Goal: Information Seeking & Learning: Learn about a topic

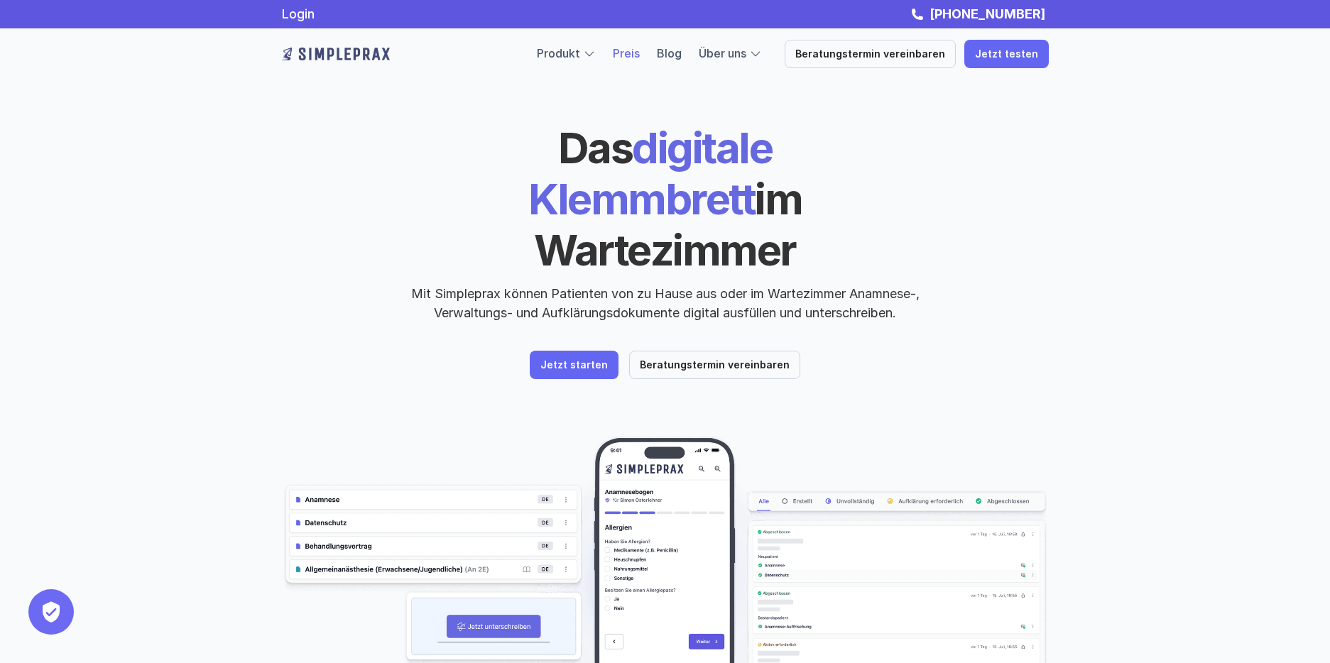
click at [632, 48] on link "Preis" at bounding box center [626, 53] width 27 height 14
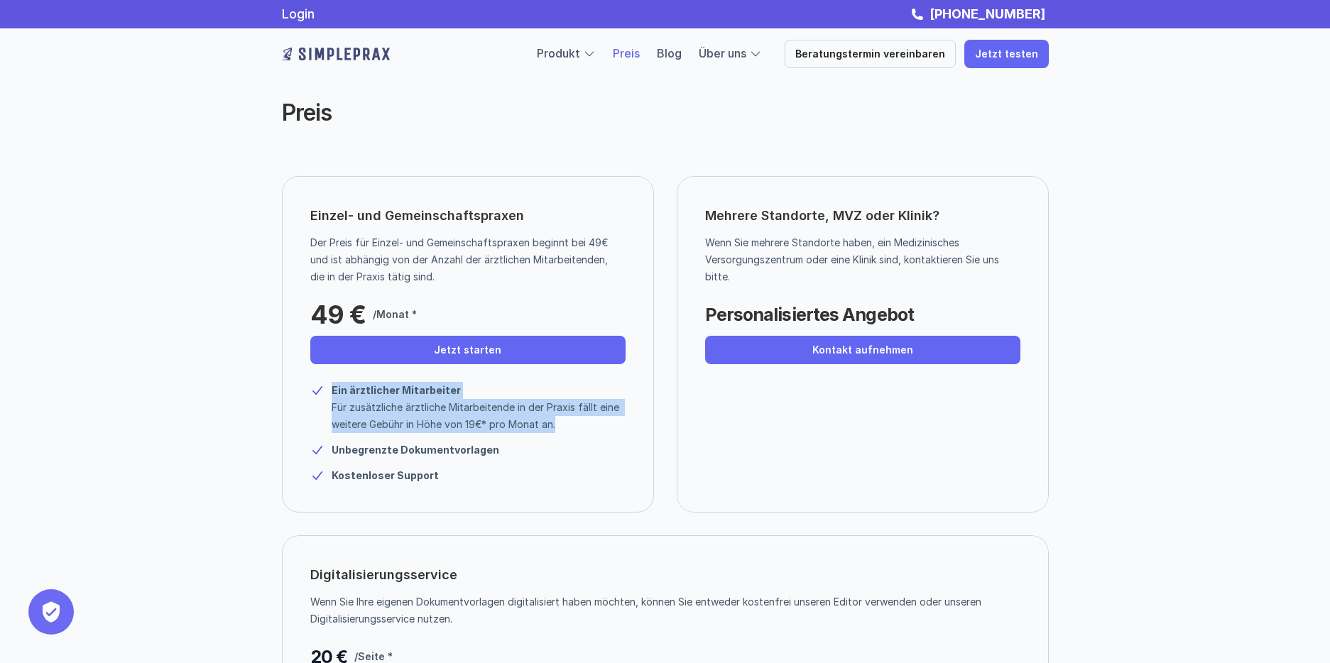
drag, startPoint x: 441, startPoint y: 432, endPoint x: 327, endPoint y: 381, distance: 125.2
click at [318, 411] on div "Ein ärztlicher Mitarbeiter Für zusätzliche ärztliche Mitarbeitende in der Praxi…" at bounding box center [467, 407] width 315 height 51
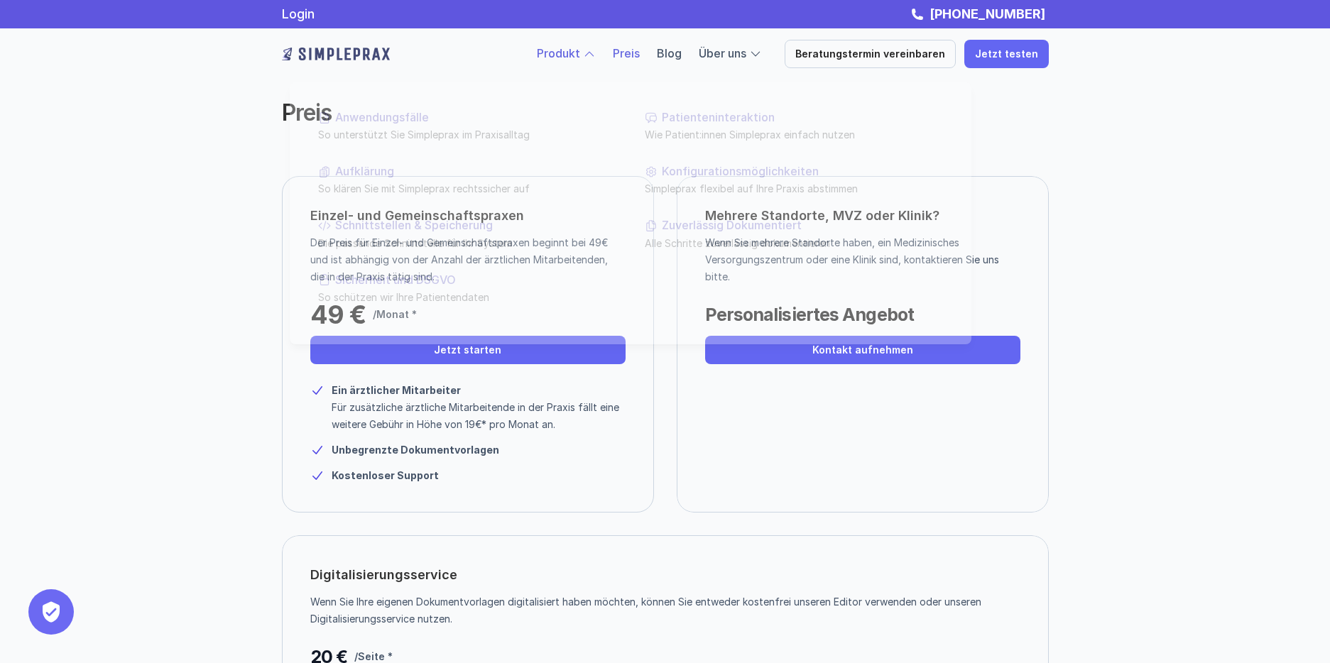
click at [577, 52] on link "Produkt" at bounding box center [558, 53] width 43 height 14
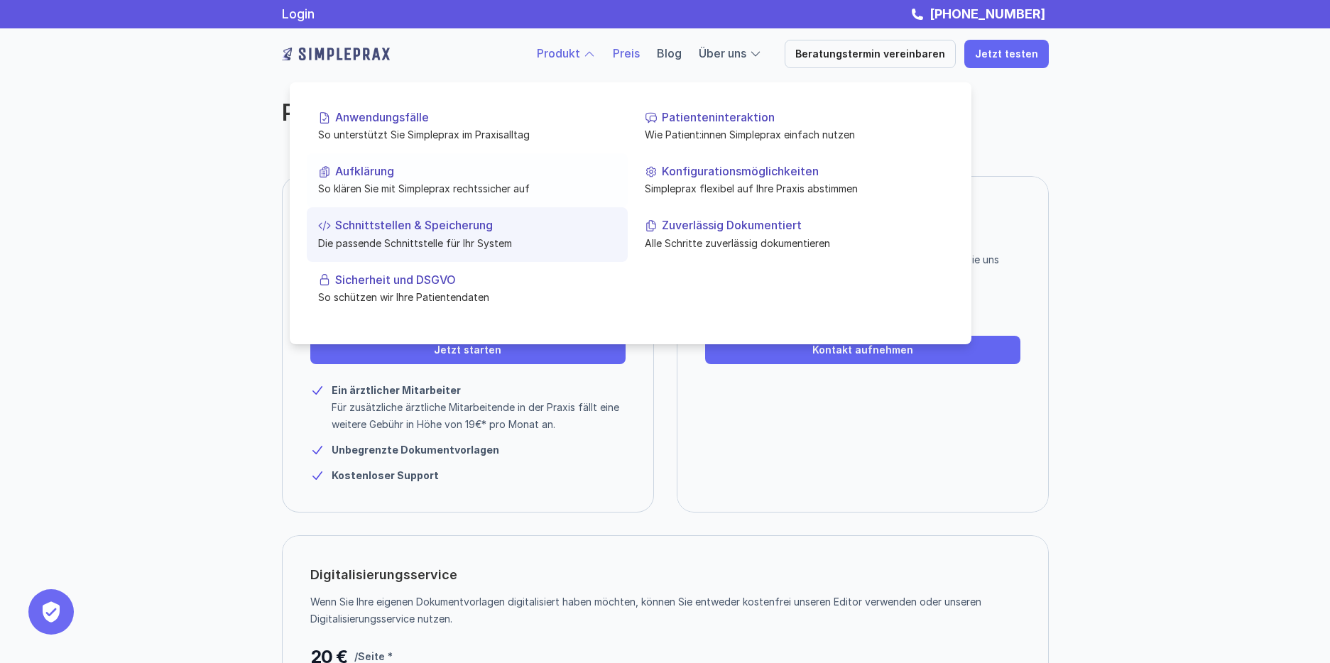
click at [430, 215] on link "Schnittstellen & Speicherung Die passende Schnittstelle für Ihr System" at bounding box center [467, 234] width 321 height 54
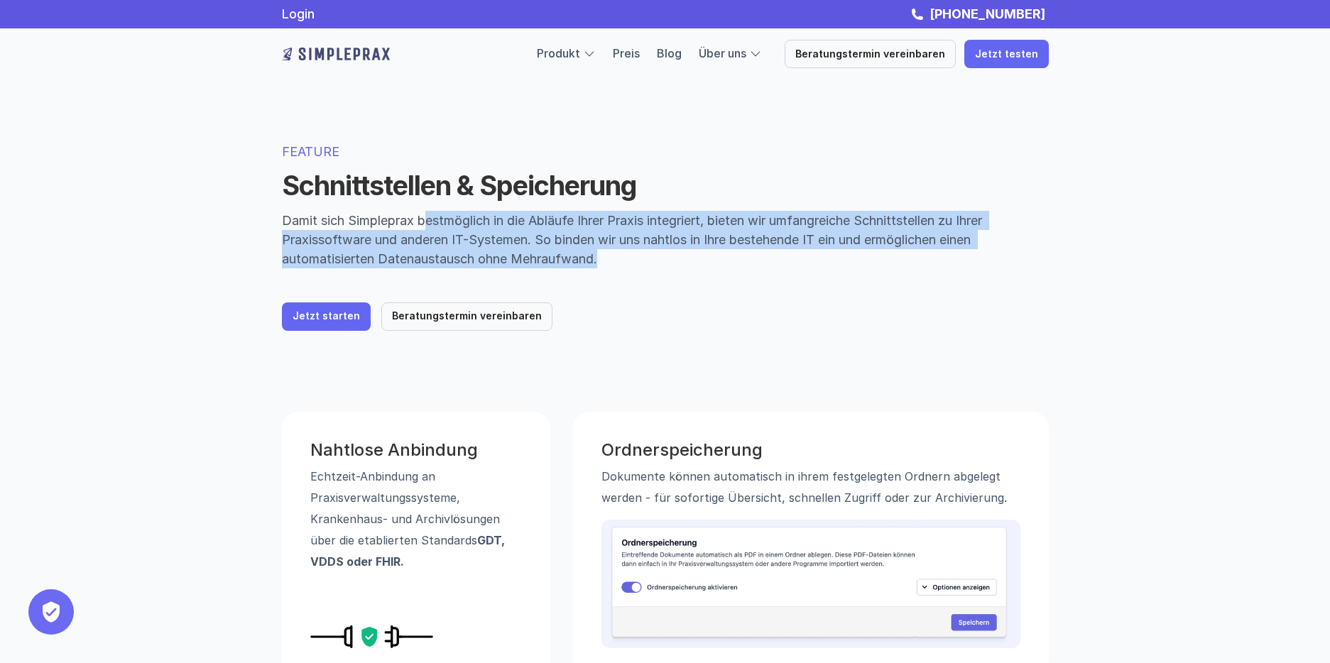
drag, startPoint x: 430, startPoint y: 215, endPoint x: 607, endPoint y: 262, distance: 183.6
click at [607, 262] on p "Damit sich Simpleprax bestmöglich in die Abläufe Ihrer Praxis integriert, biete…" at bounding box center [665, 240] width 767 height 58
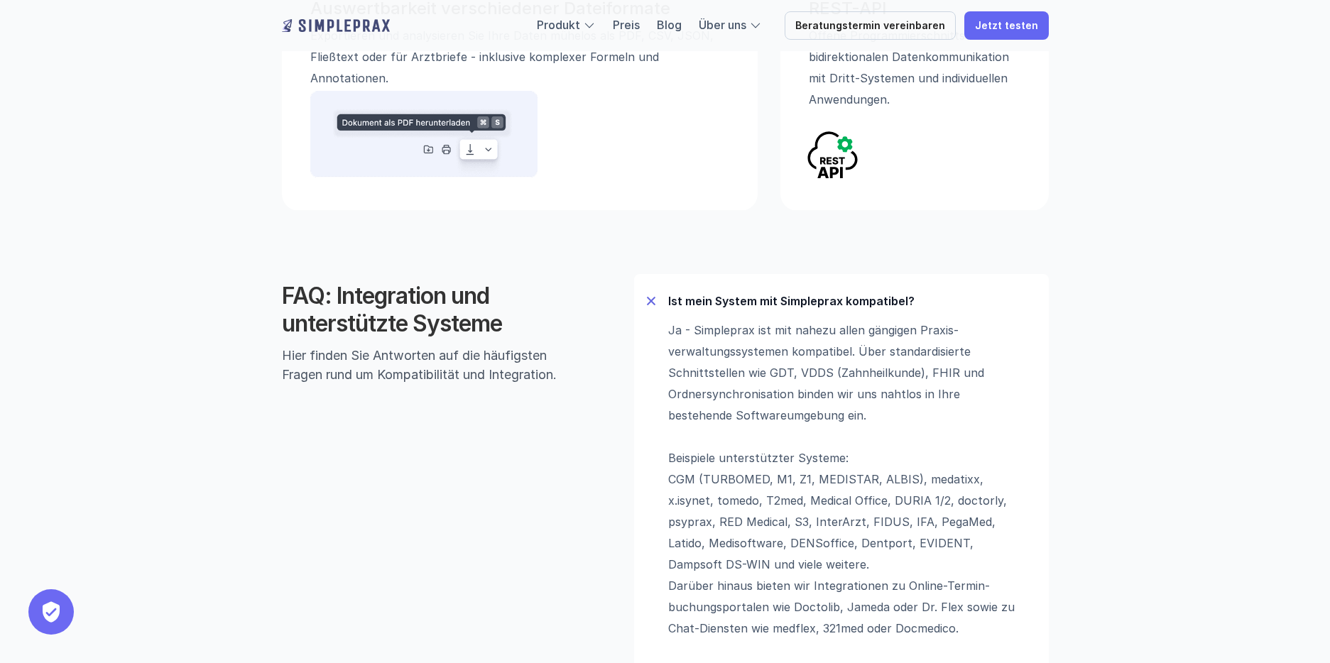
scroll to position [732, 0]
drag, startPoint x: 671, startPoint y: 331, endPoint x: 789, endPoint y: 351, distance: 119.5
click at [795, 351] on div "Ja - Simpleprax ist mit nahezu allen gängigen Praxis­verwaltungs­systemen kompa…" at bounding box center [841, 509] width 392 height 383
drag, startPoint x: 672, startPoint y: 325, endPoint x: 740, endPoint y: 389, distance: 93.4
click at [740, 389] on p "Ja - Simpleprax ist mit nahezu allen gängigen Praxis­verwaltungs­systemen kompa…" at bounding box center [845, 509] width 355 height 383
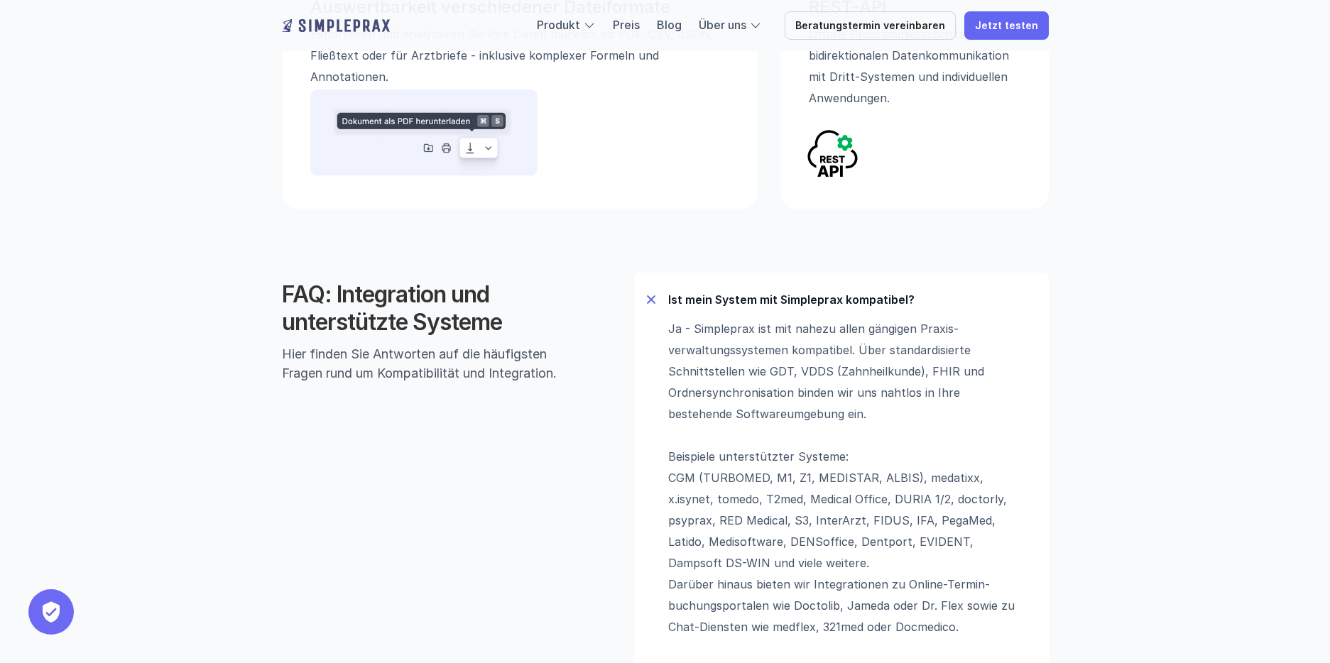
scroll to position [761, 0]
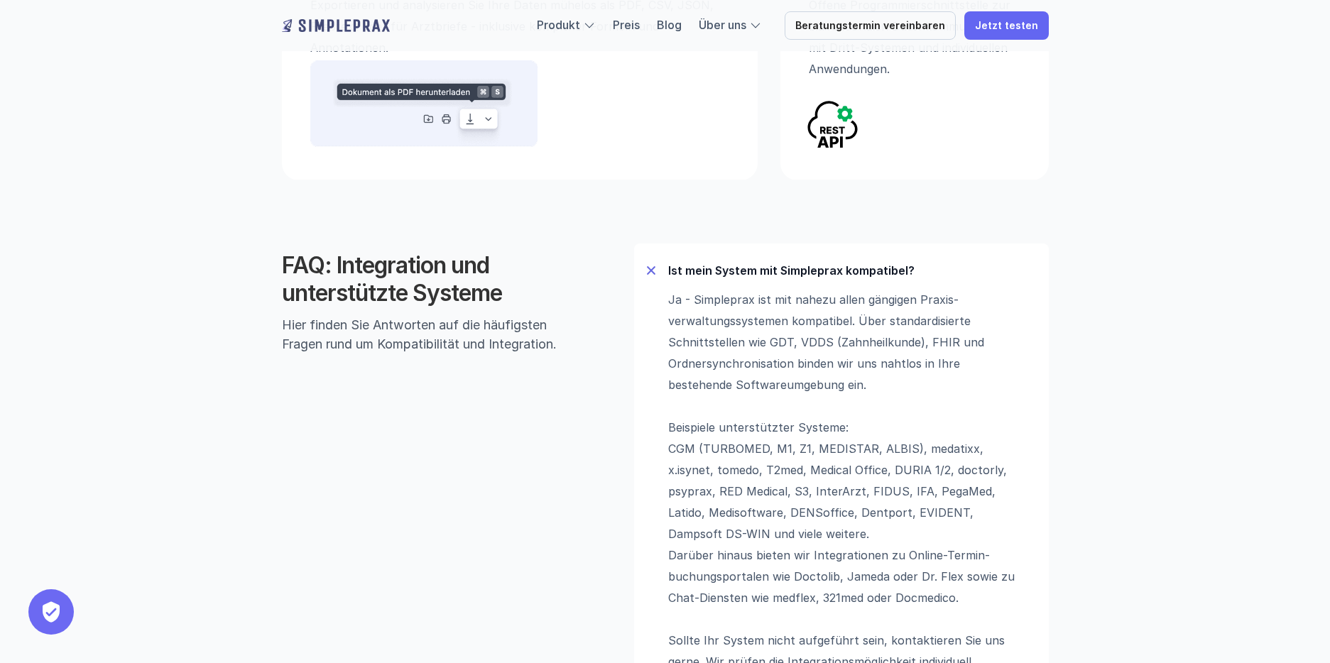
drag, startPoint x: 795, startPoint y: 323, endPoint x: 670, endPoint y: 352, distance: 127.6
click at [778, 368] on p "Ja - Simpleprax ist mit nahezu allen gängigen Praxis­verwaltungs­systemen kompa…" at bounding box center [845, 480] width 355 height 383
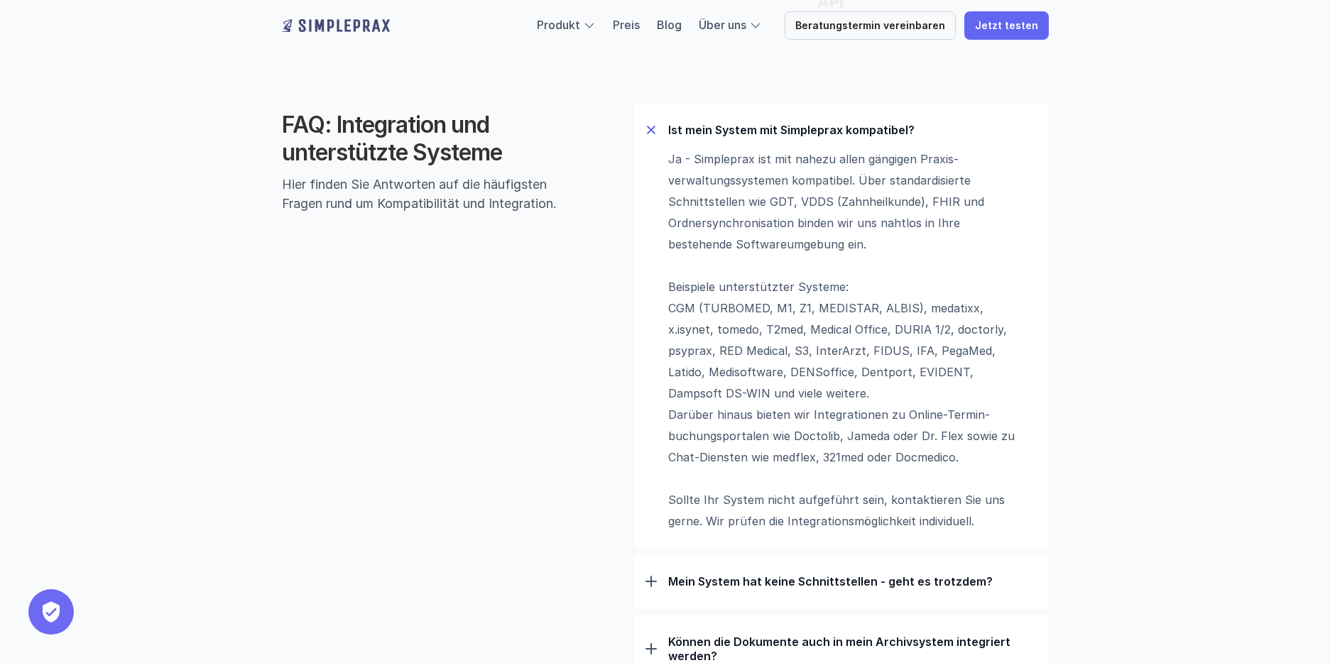
scroll to position [909, 0]
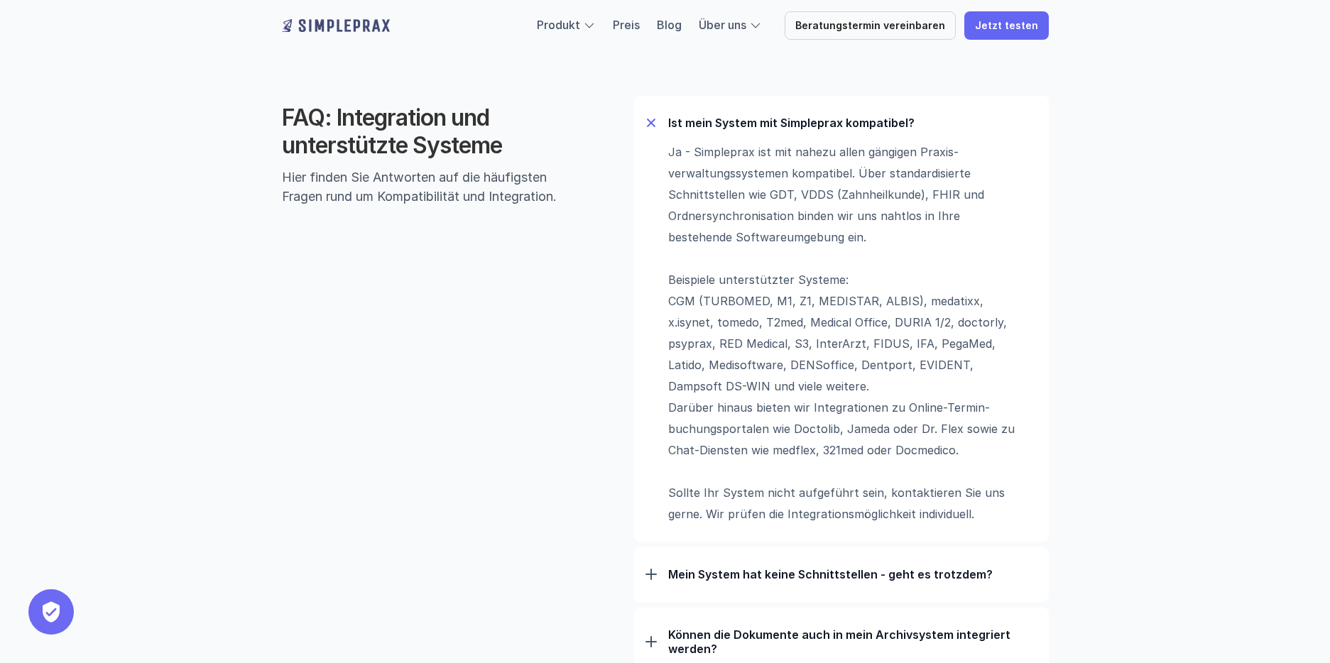
click at [648, 370] on div "Ja - Simpleprax ist mit nahezu allen gängigen Praxis­verwaltungs­systemen kompa…" at bounding box center [841, 332] width 392 height 383
click at [621, 375] on div "FAQ: Integration und unterstützte Systeme Hier finden Sie Antworten auf die häu…" at bounding box center [665, 416] width 852 height 755
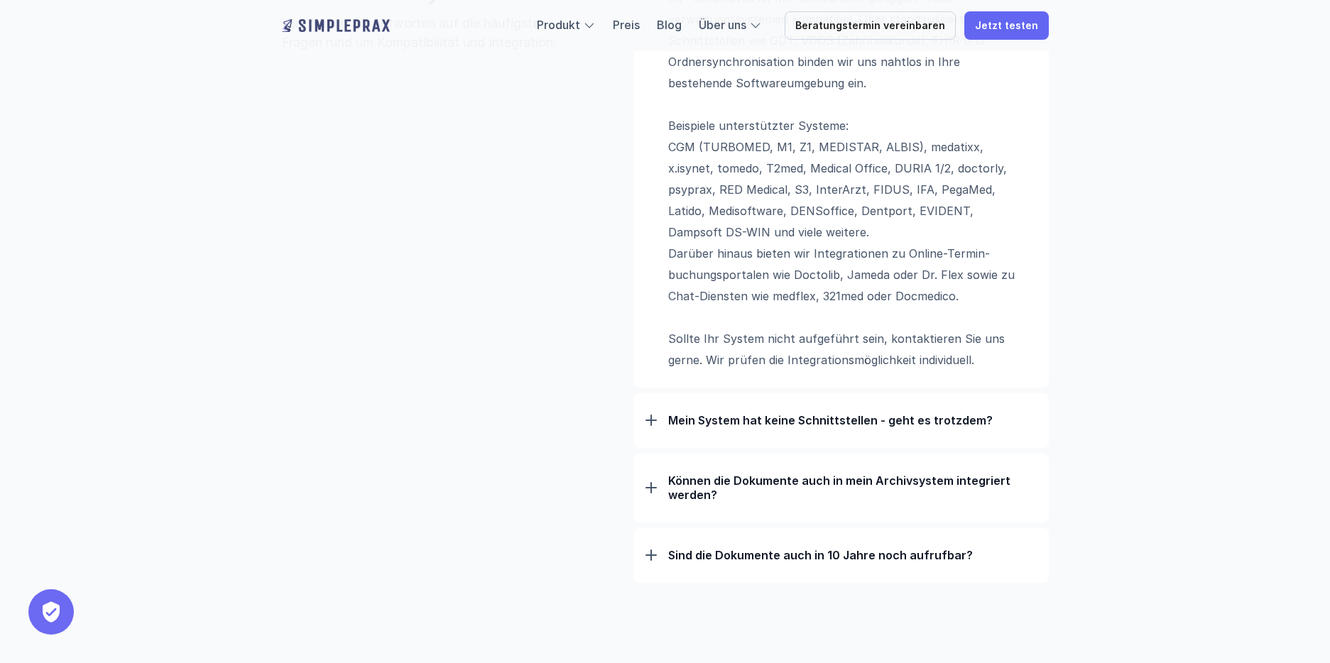
scroll to position [1069, 0]
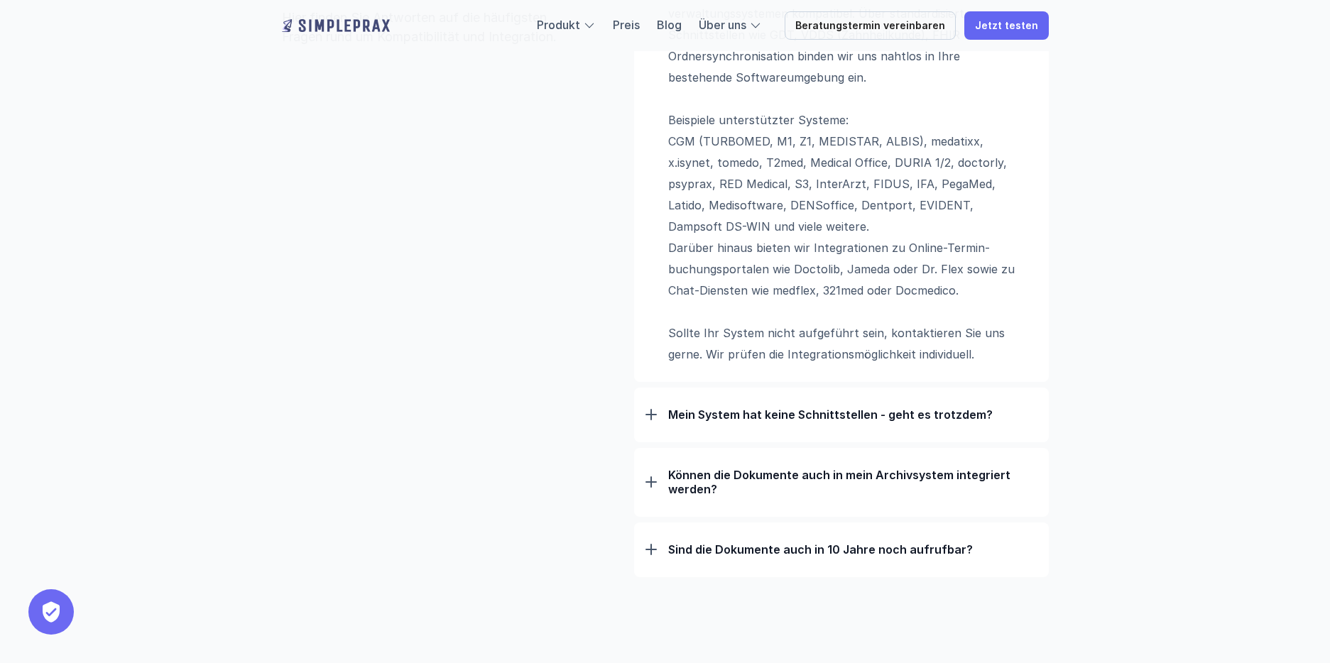
click at [684, 421] on p "Mein System hat keine Schnittstellen - geht es trotzdem?" at bounding box center [852, 415] width 369 height 14
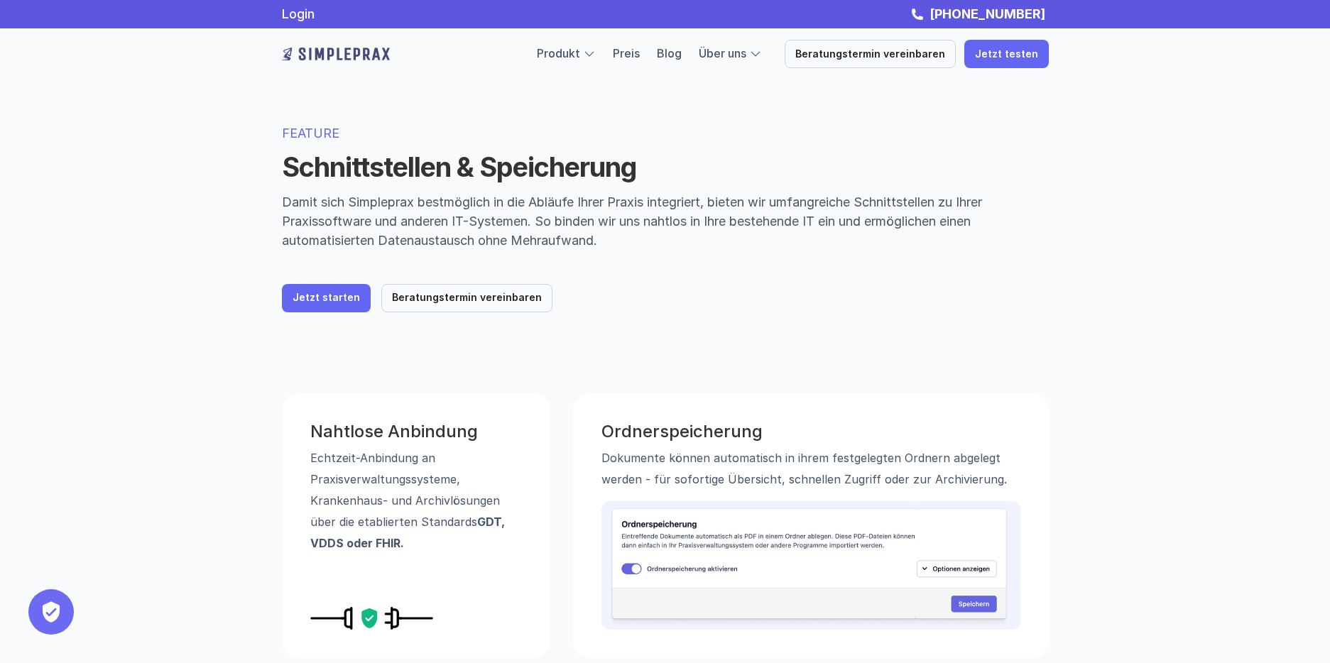
scroll to position [0, 0]
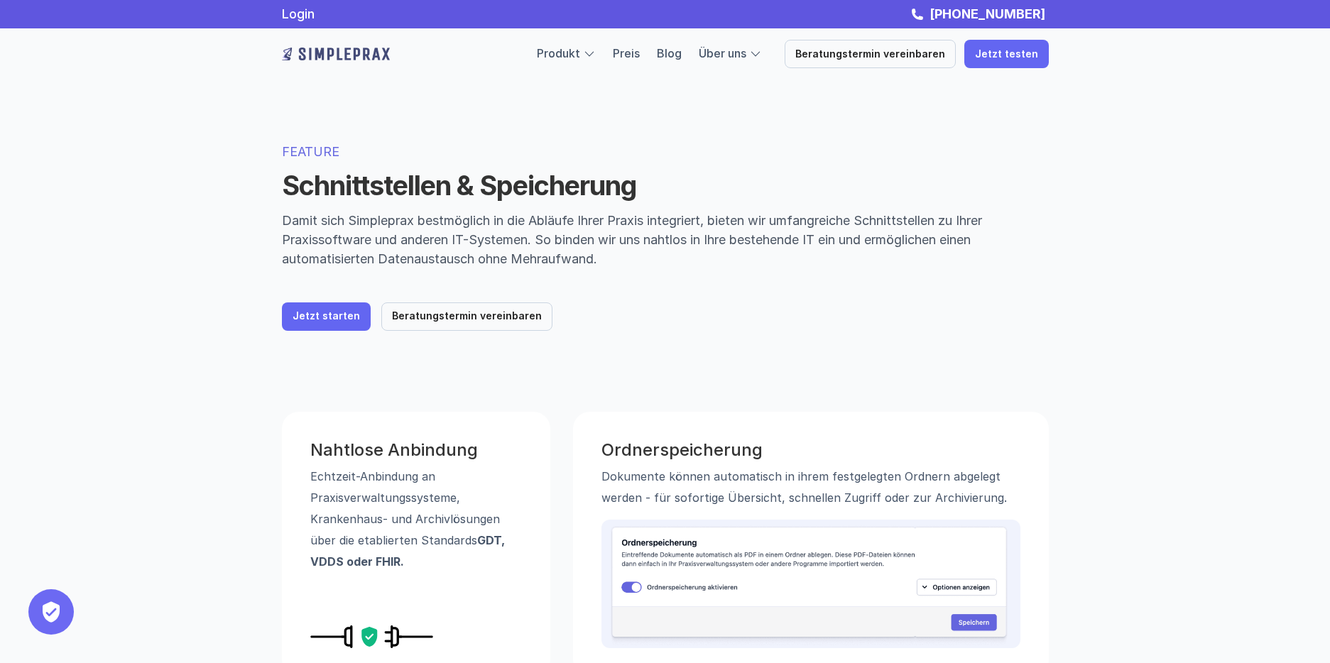
click at [573, 48] on link "Produkt" at bounding box center [558, 53] width 43 height 14
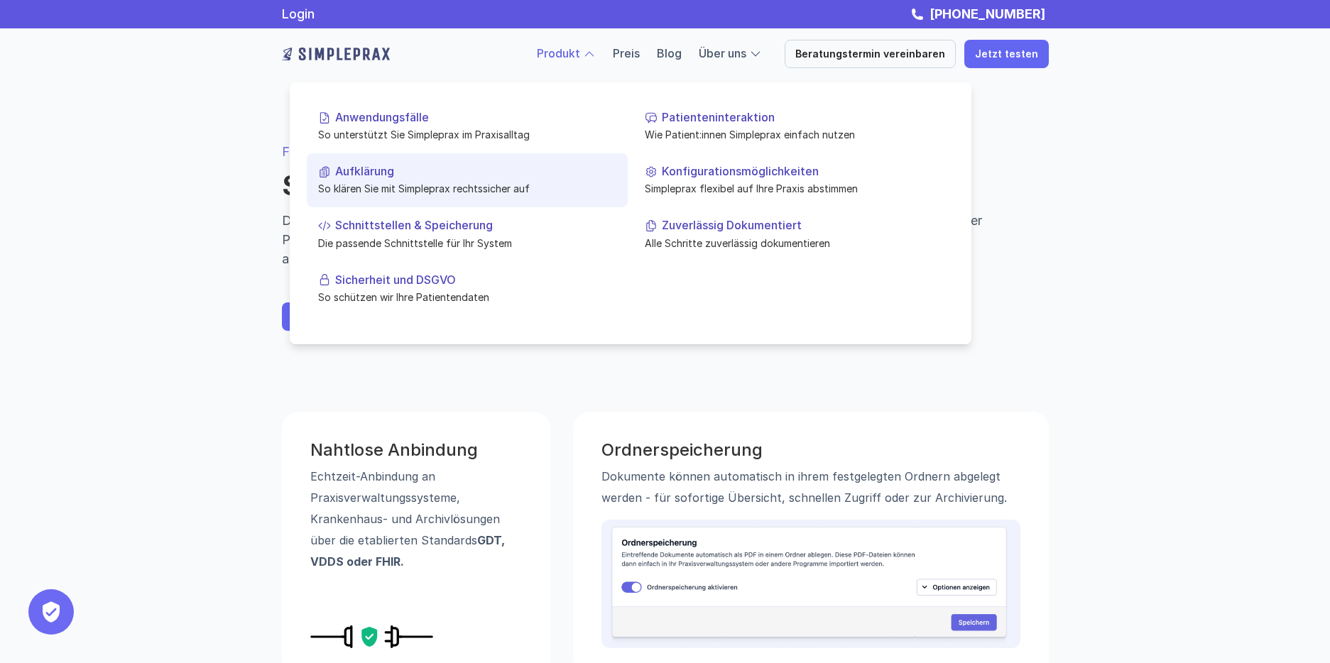
click at [403, 180] on link "Aufklärung So klären Sie mit Simpleprax rechtssicher auf" at bounding box center [467, 180] width 321 height 54
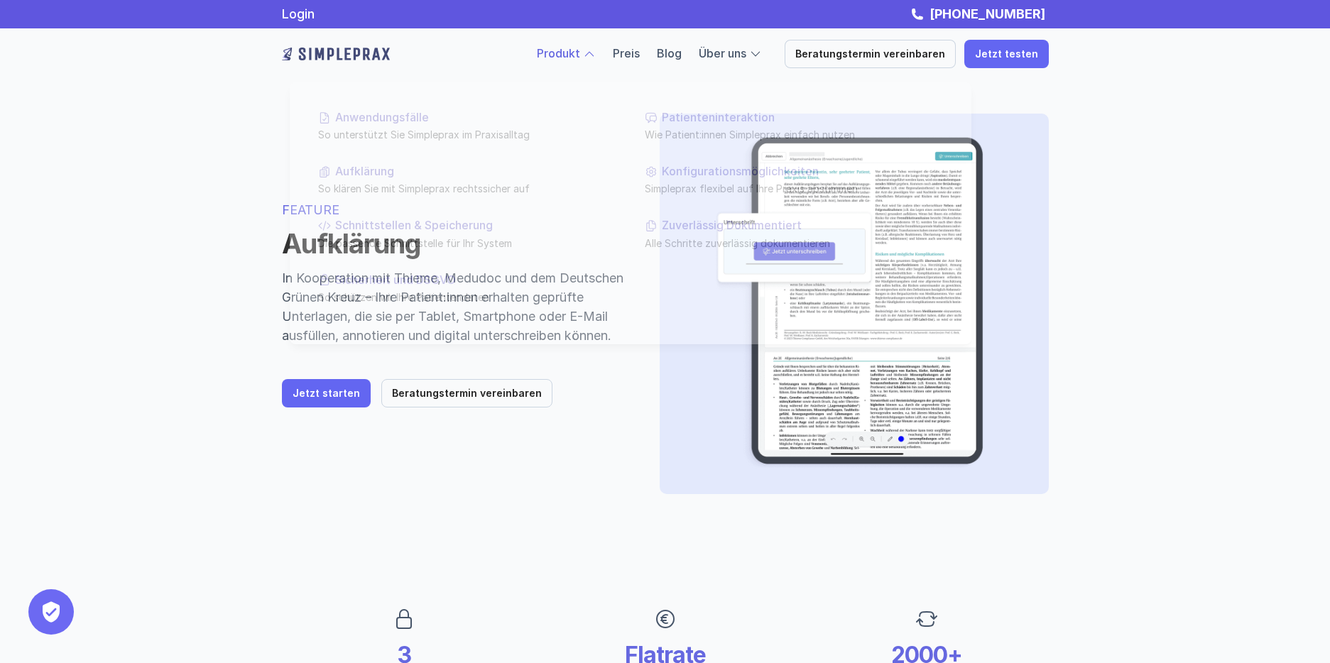
click at [580, 50] on link "Produkt" at bounding box center [558, 53] width 43 height 14
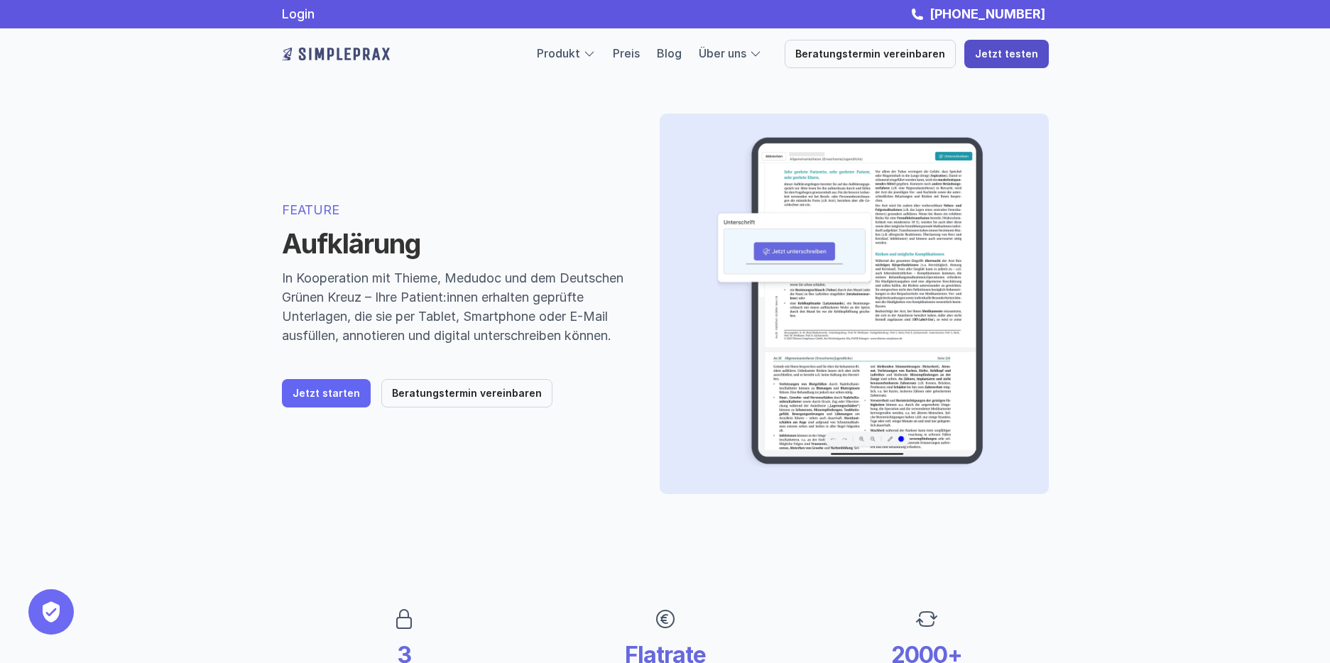
click at [983, 55] on p "Jetzt testen" at bounding box center [1006, 54] width 63 height 12
click at [1014, 42] on link "Jetzt testen" at bounding box center [1006, 54] width 85 height 28
